Goal: Transaction & Acquisition: Purchase product/service

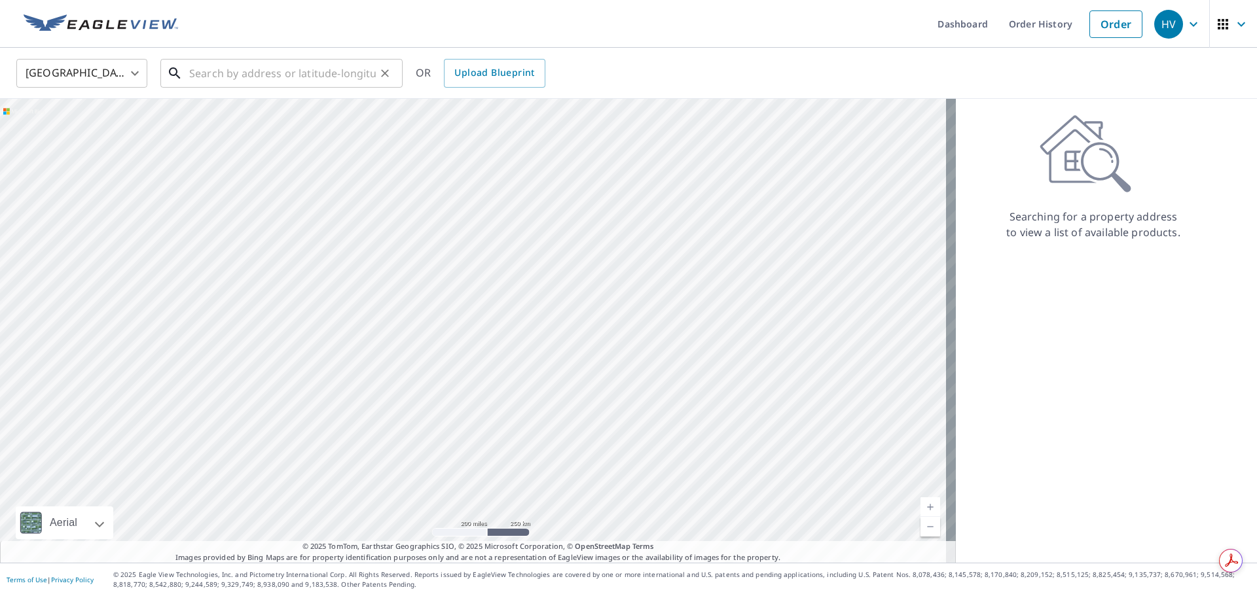
click at [312, 81] on input "text" at bounding box center [282, 73] width 187 height 37
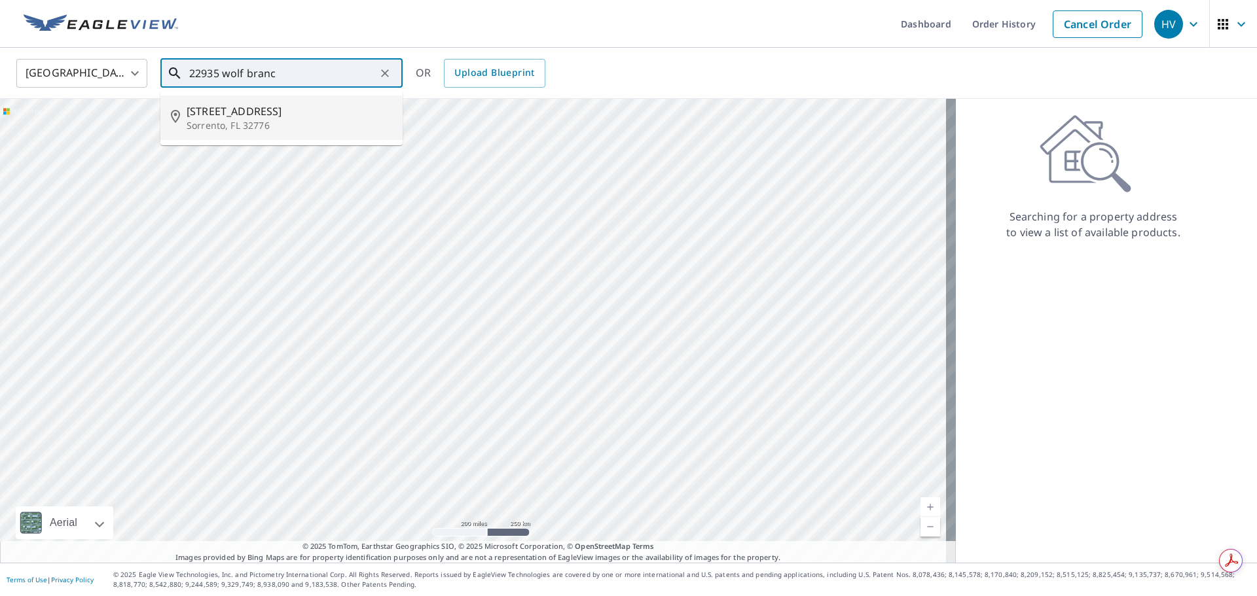
click at [322, 126] on p "Sorrento, FL 32776" at bounding box center [290, 125] width 206 height 13
type input "[STREET_ADDRESS]"
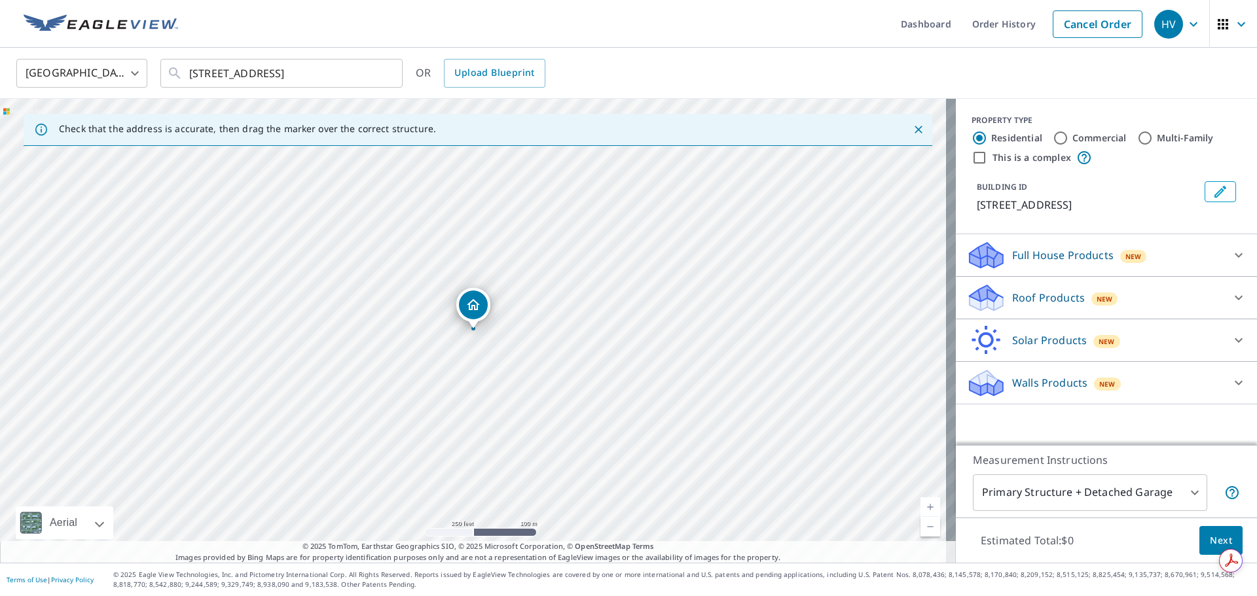
click at [1206, 251] on div "Full House Products New" at bounding box center [1094, 255] width 257 height 31
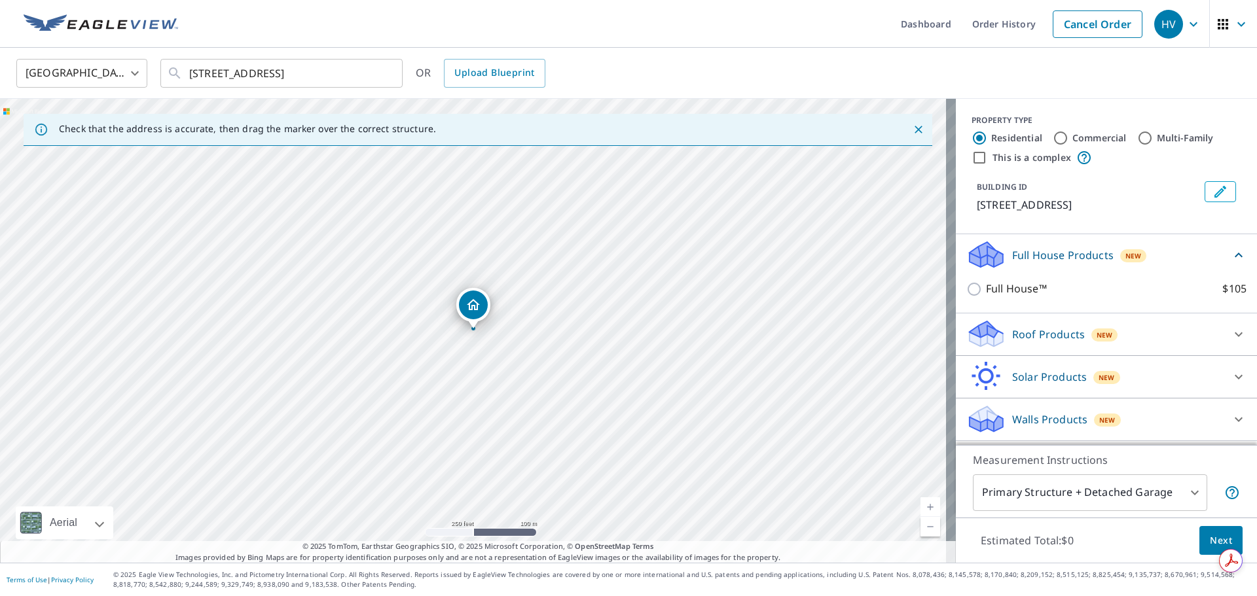
click at [1206, 251] on div "Full House Products New" at bounding box center [1098, 255] width 265 height 31
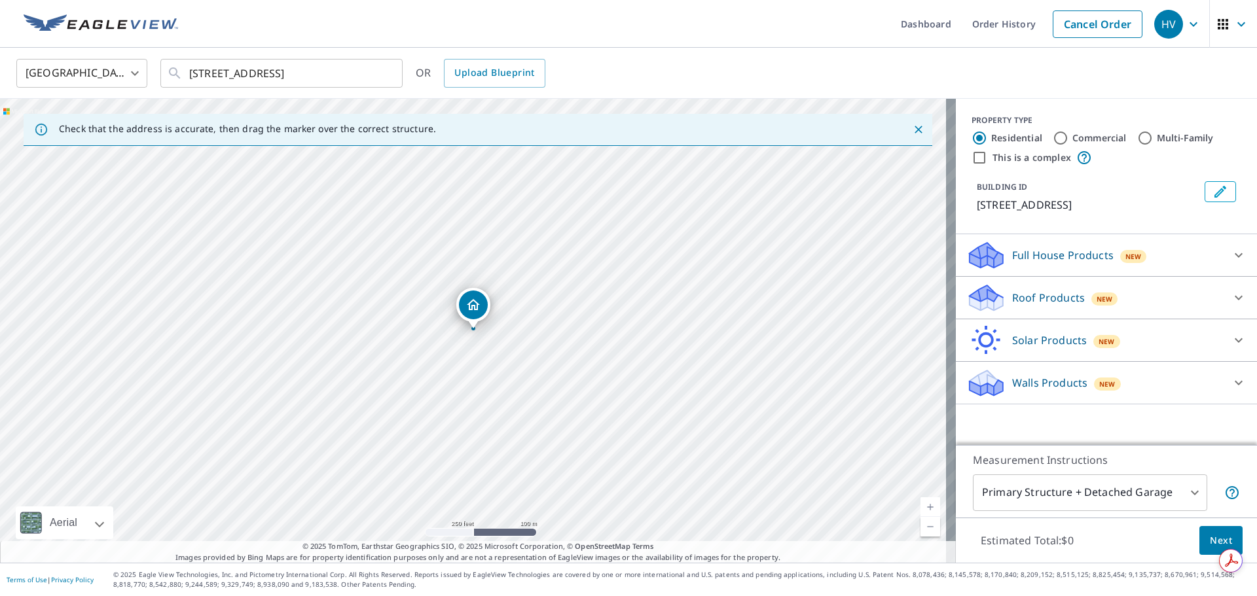
click at [1194, 299] on div "Roof Products New" at bounding box center [1094, 298] width 257 height 31
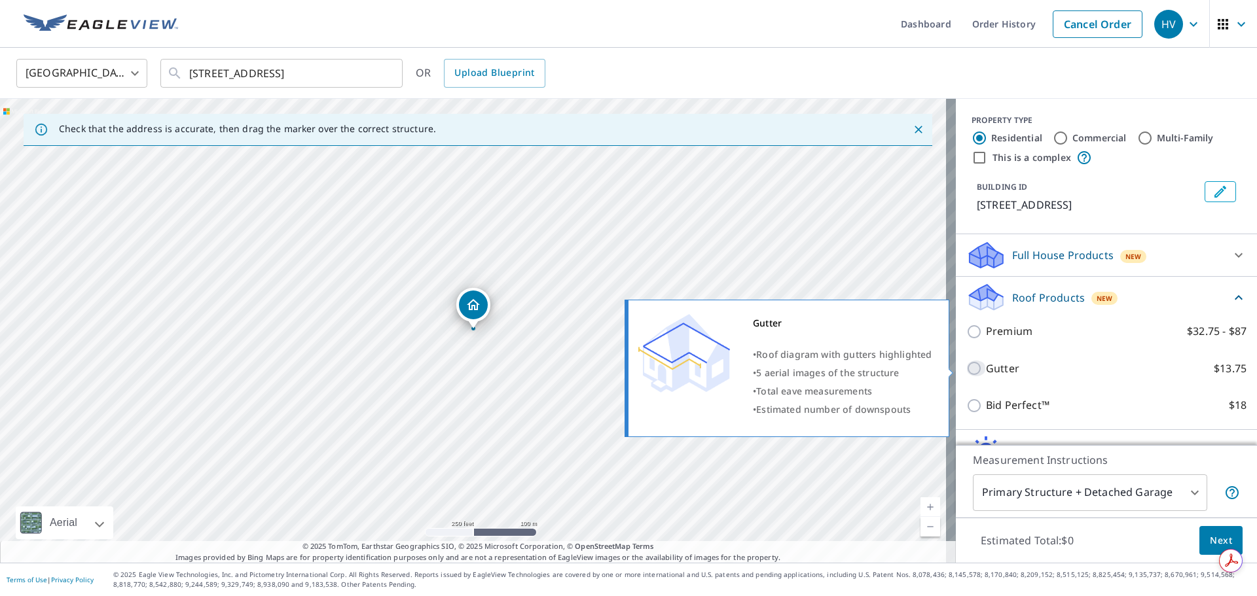
click at [968, 366] on input "Gutter $13.75" at bounding box center [976, 369] width 20 height 16
checkbox input "true"
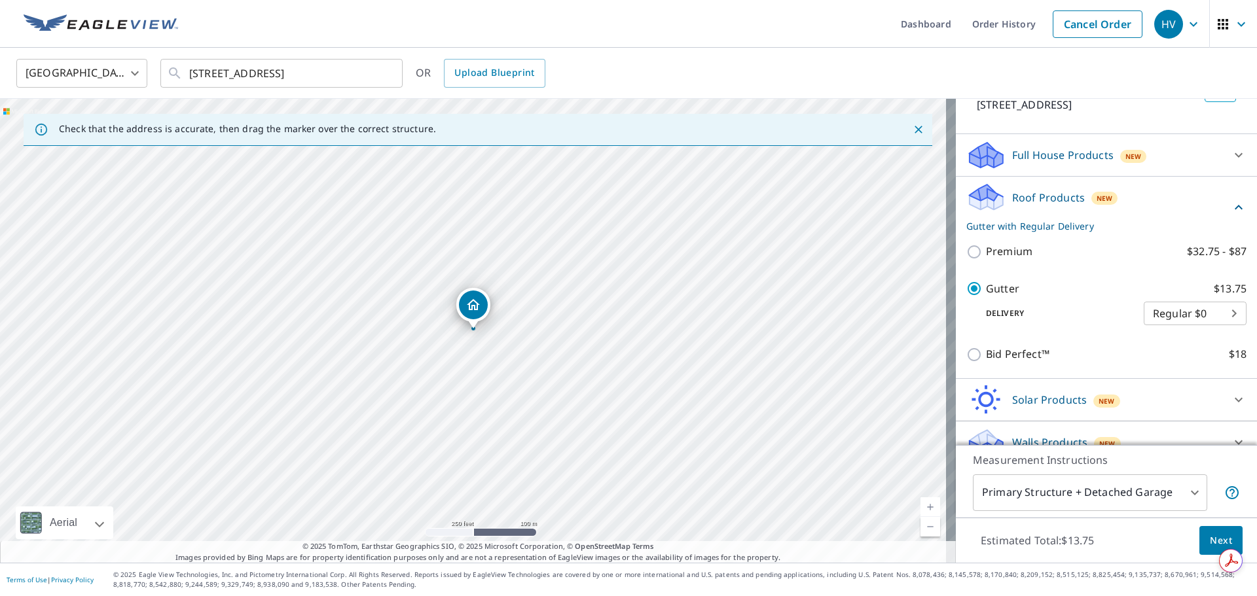
scroll to position [119, 0]
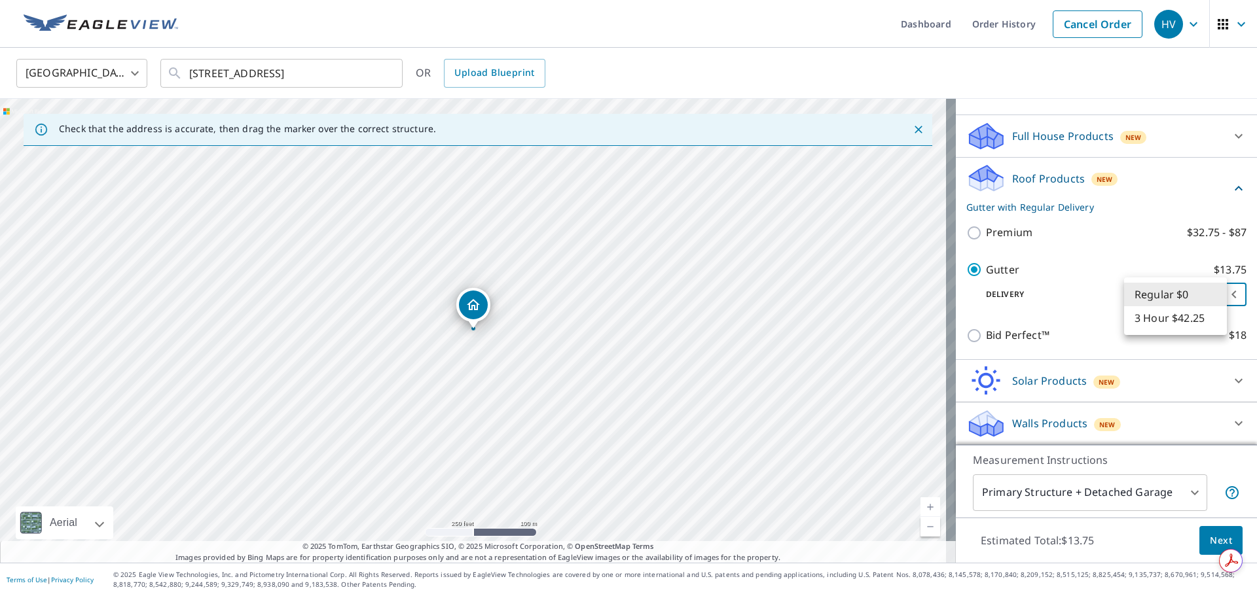
click at [1216, 302] on body "HV HV Dashboard Order History Cancel Order HV [GEOGRAPHIC_DATA] [GEOGRAPHIC_DAT…" at bounding box center [628, 298] width 1257 height 596
click at [1208, 291] on li "Regular $0" at bounding box center [1175, 295] width 103 height 24
click at [1199, 536] on button "Next" at bounding box center [1220, 540] width 43 height 29
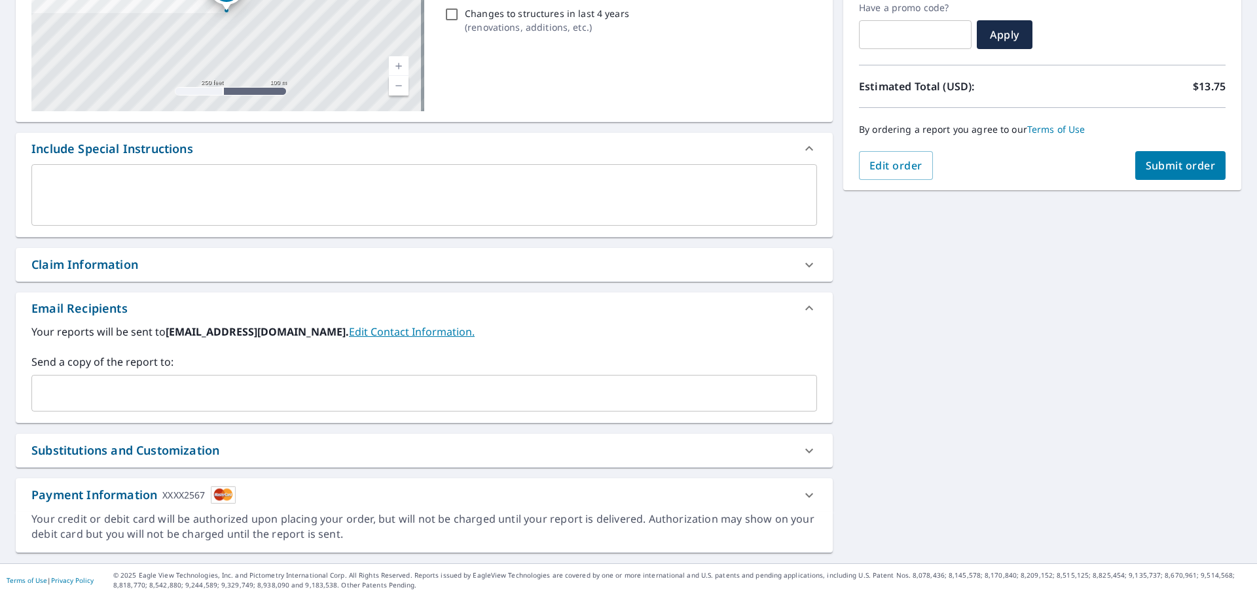
scroll to position [228, 0]
click at [811, 496] on div at bounding box center [809, 494] width 31 height 31
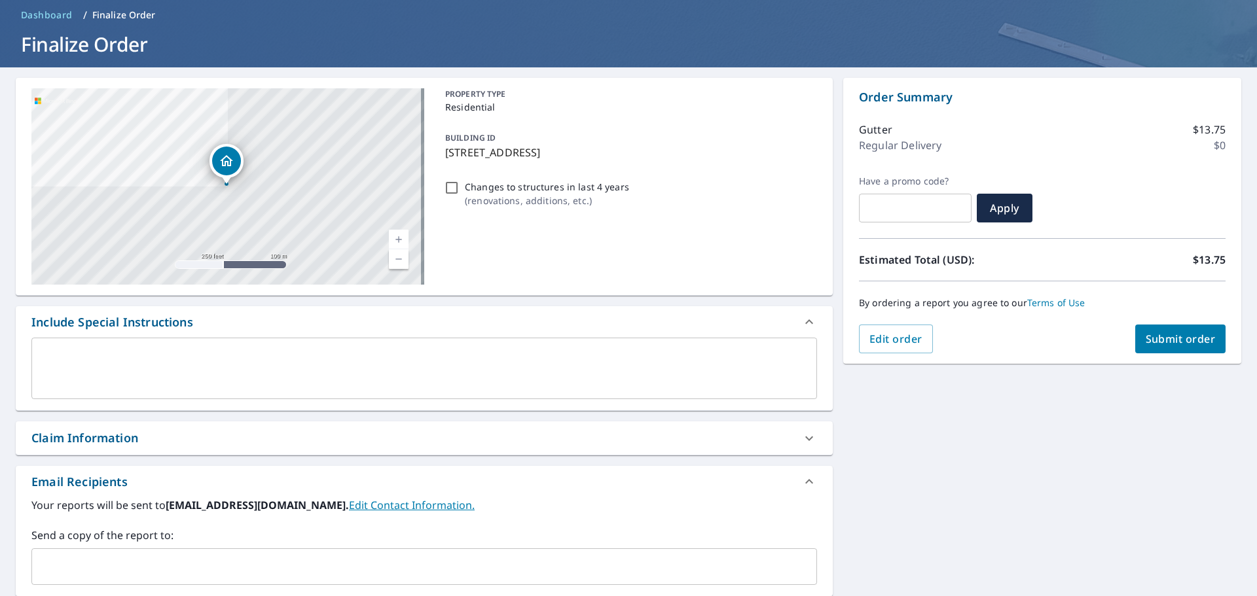
scroll to position [0, 0]
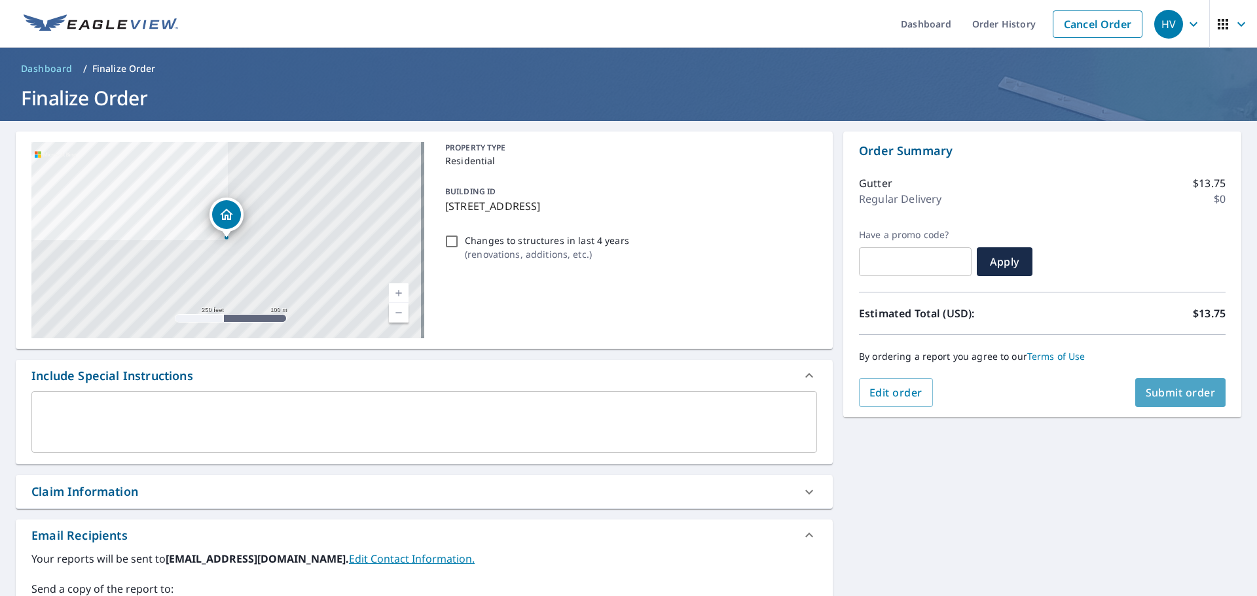
click at [1140, 400] on button "Submit order" at bounding box center [1180, 392] width 91 height 29
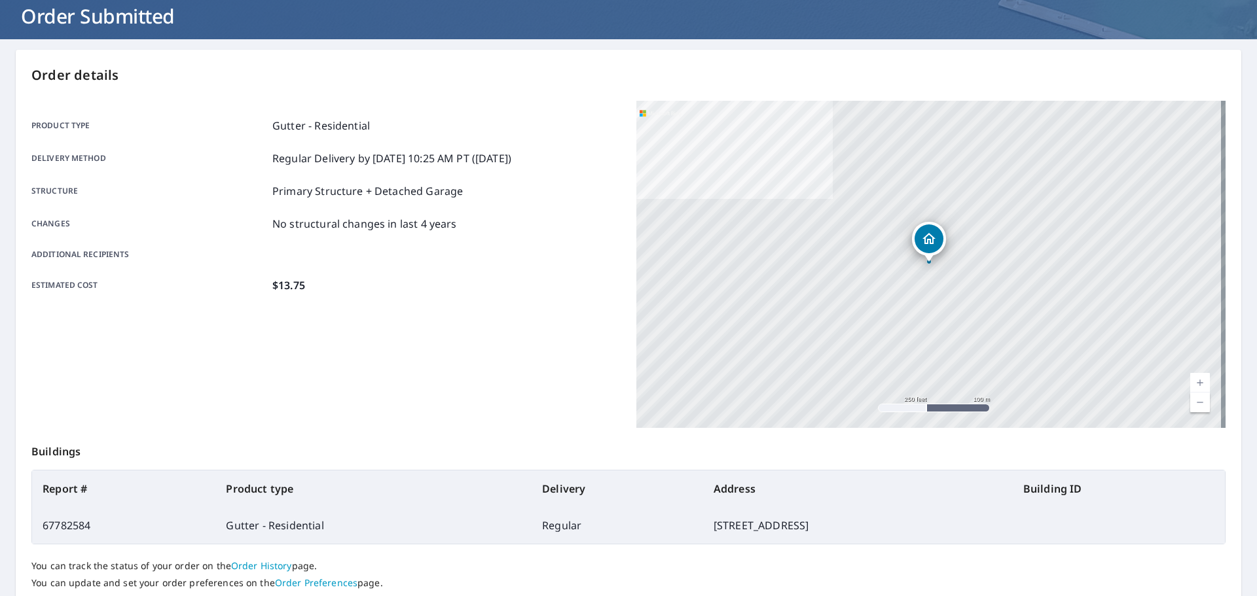
scroll to position [174, 0]
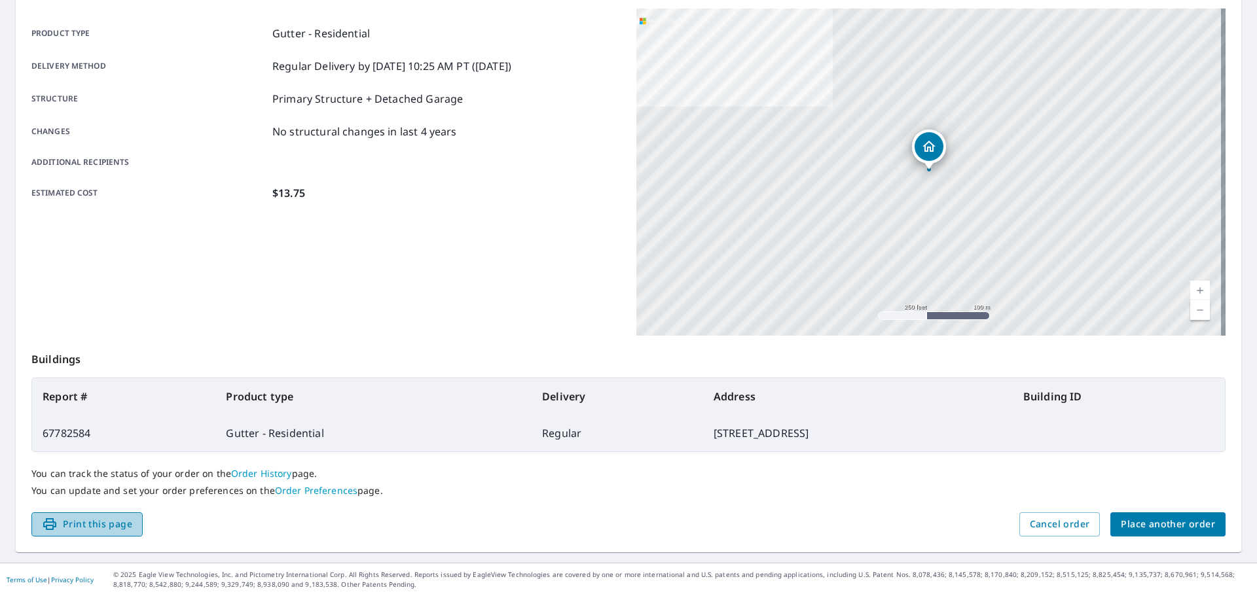
click at [105, 521] on span "Print this page" at bounding box center [87, 525] width 90 height 16
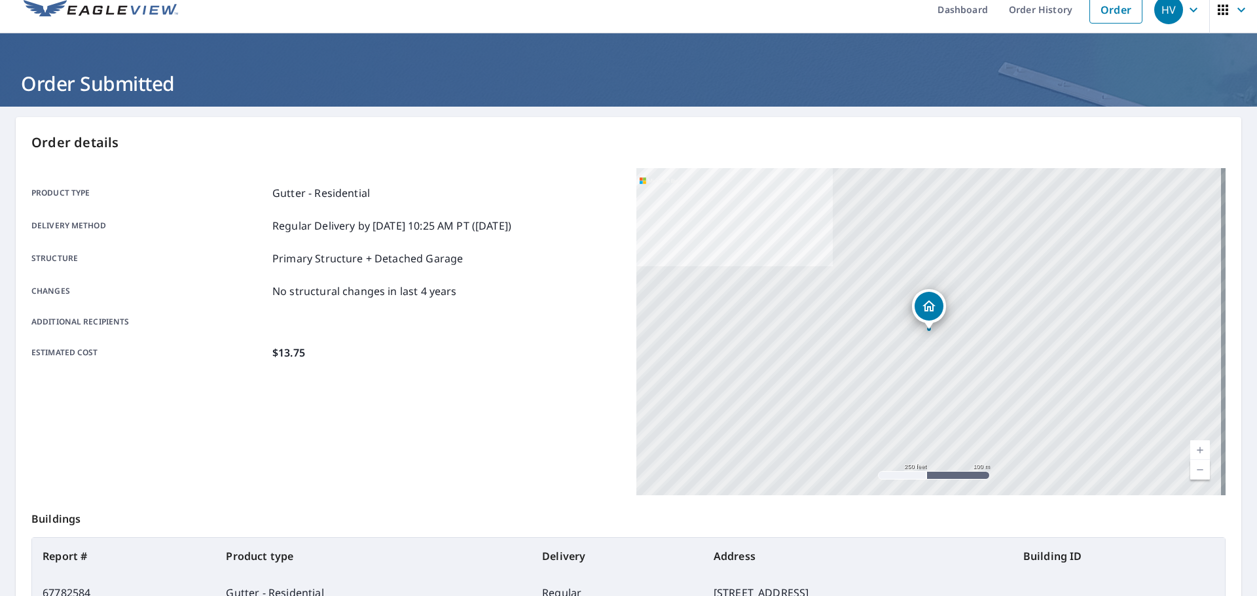
scroll to position [0, 0]
